Goal: Navigation & Orientation: Find specific page/section

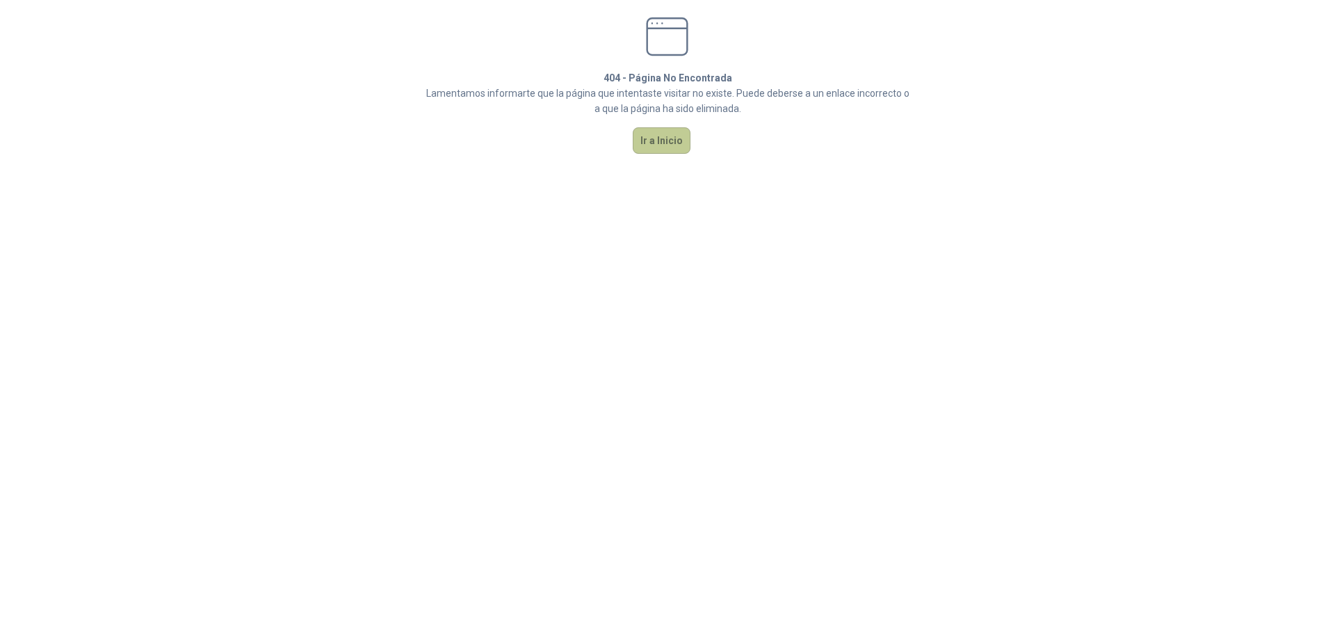
click at [660, 142] on button "Ir a Inicio" at bounding box center [662, 140] width 58 height 26
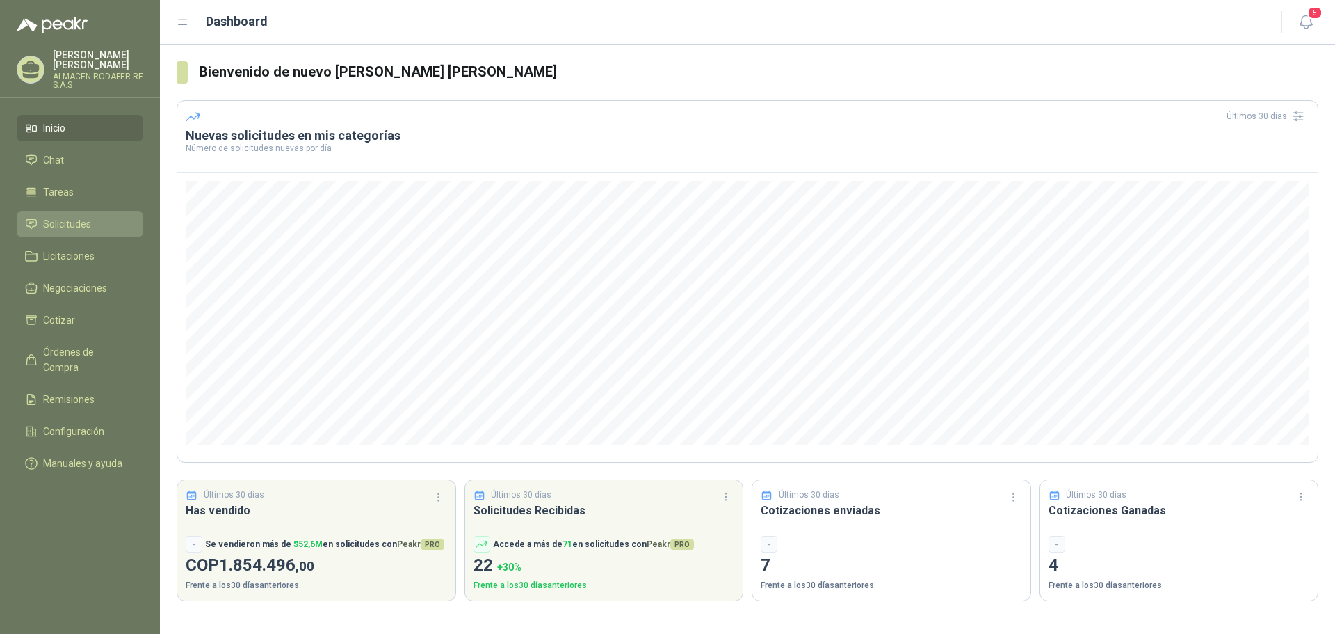
click at [100, 216] on li "Solicitudes" at bounding box center [80, 223] width 110 height 15
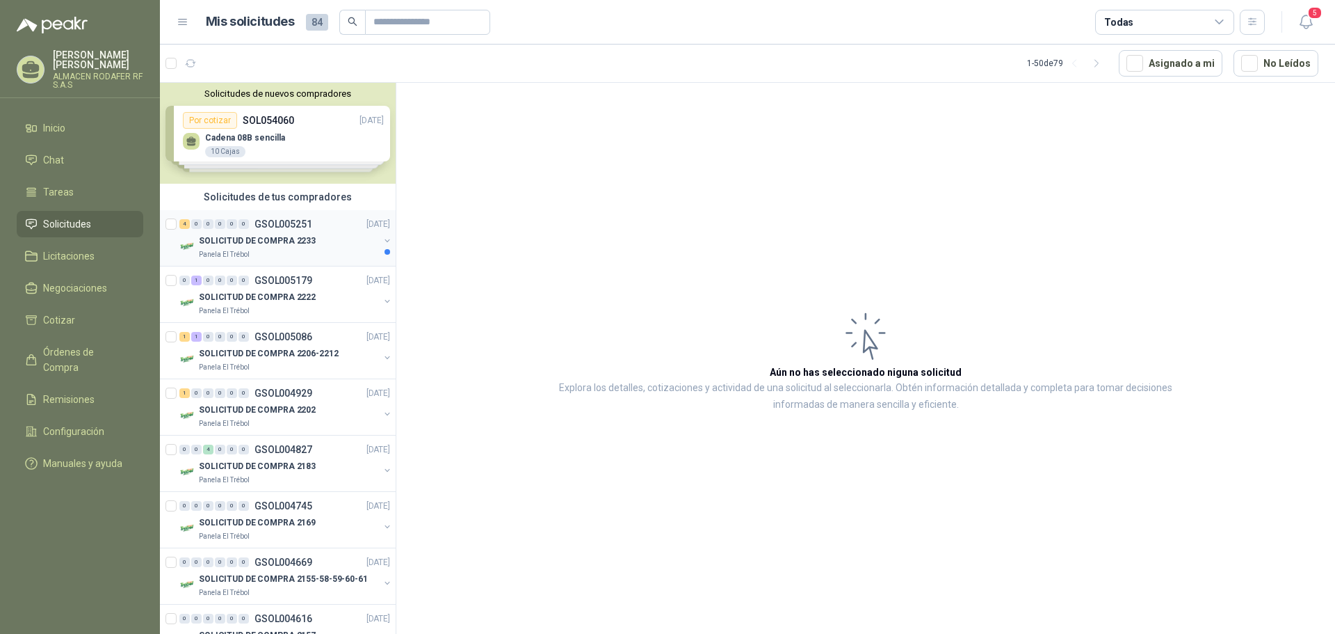
click at [305, 236] on p "SOLICITUD DE COMPRA 2233" at bounding box center [257, 240] width 117 height 13
